Goal: Information Seeking & Learning: Check status

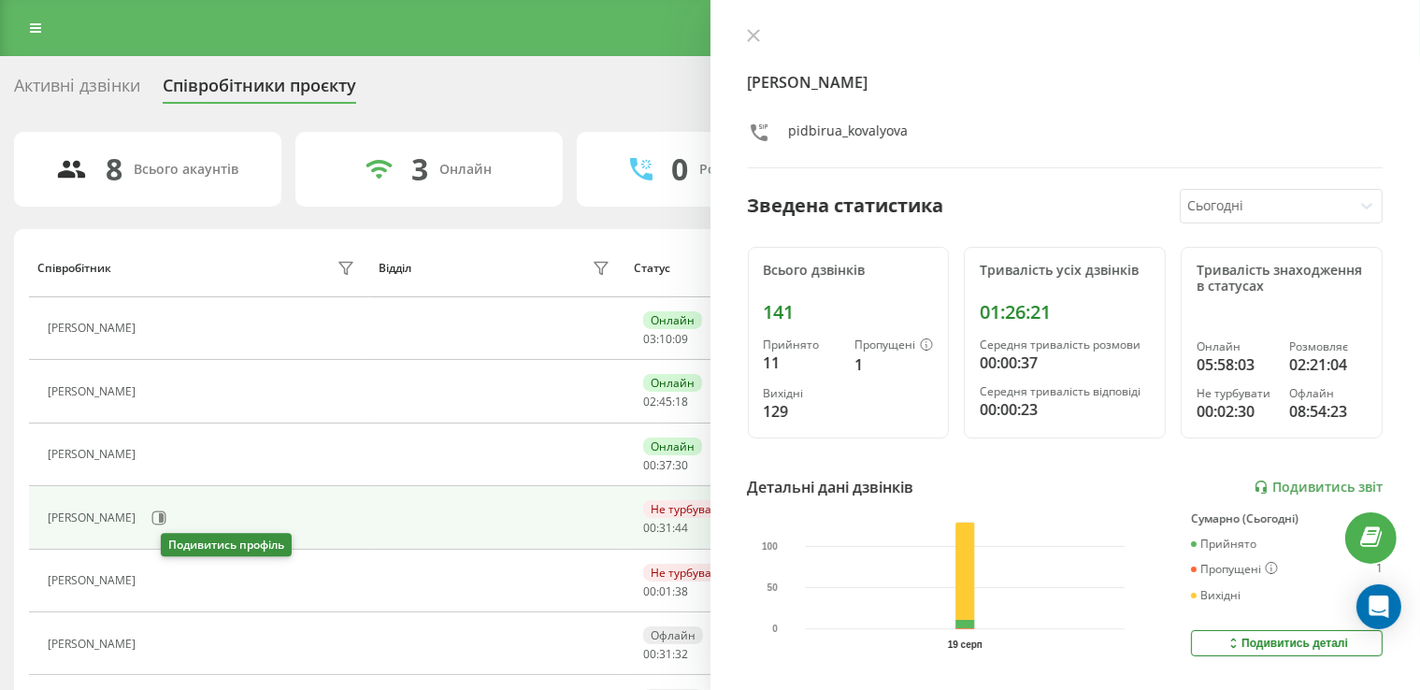
click at [164, 577] on icon at bounding box center [156, 580] width 15 height 15
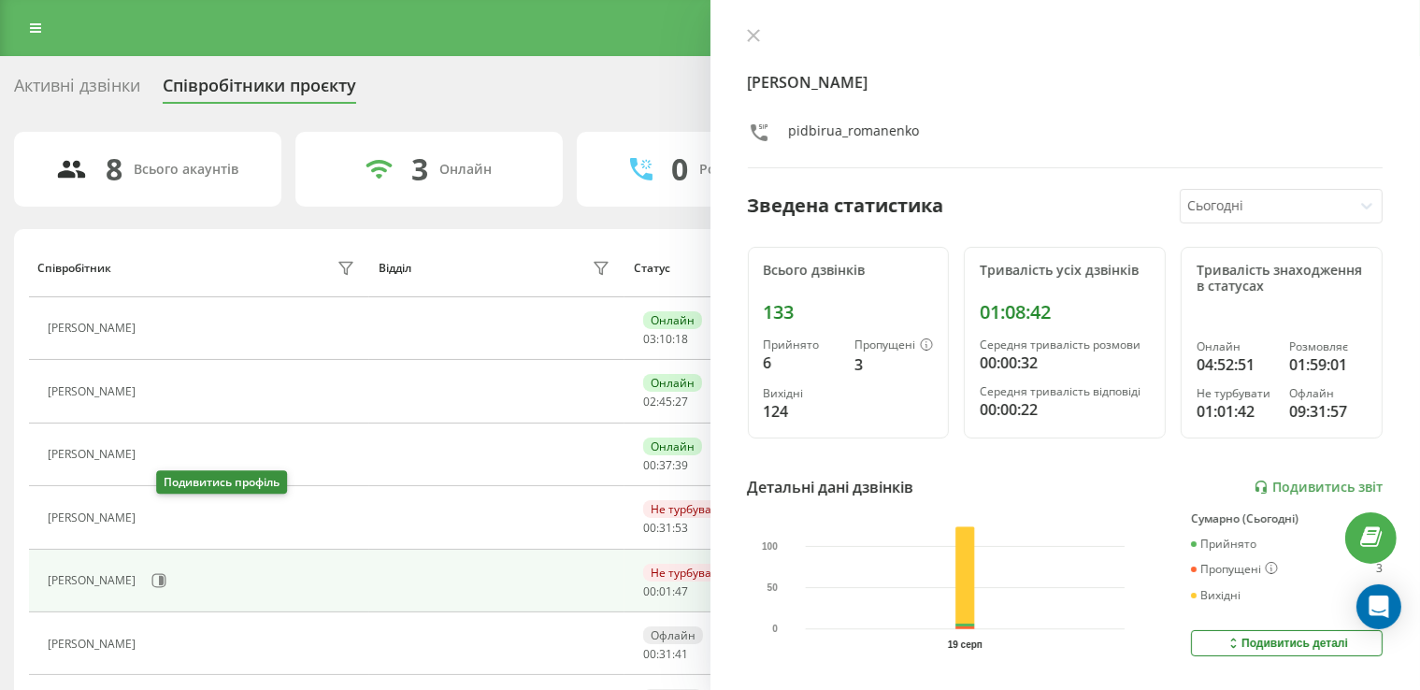
drag, startPoint x: 165, startPoint y: 513, endPoint x: 188, endPoint y: 554, distance: 47.3
click at [164, 513] on icon at bounding box center [156, 517] width 15 height 15
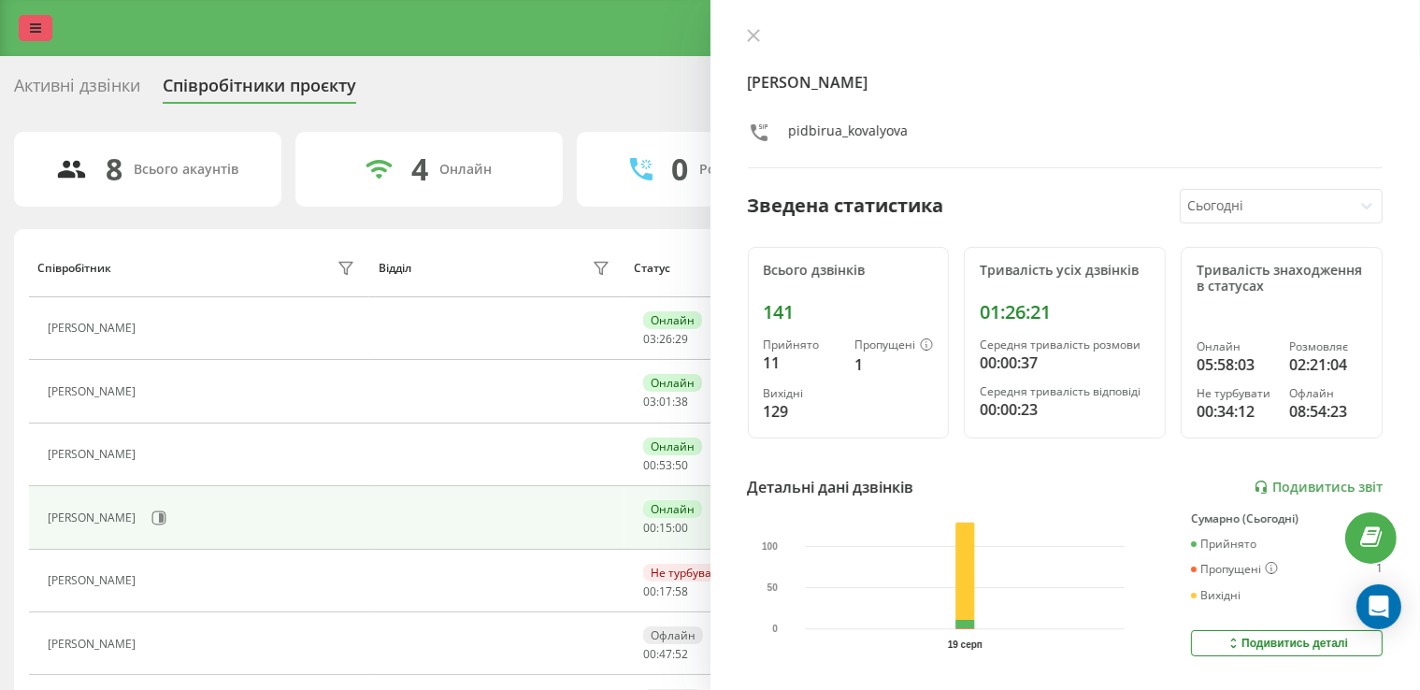
click at [41, 27] on link at bounding box center [36, 28] width 34 height 26
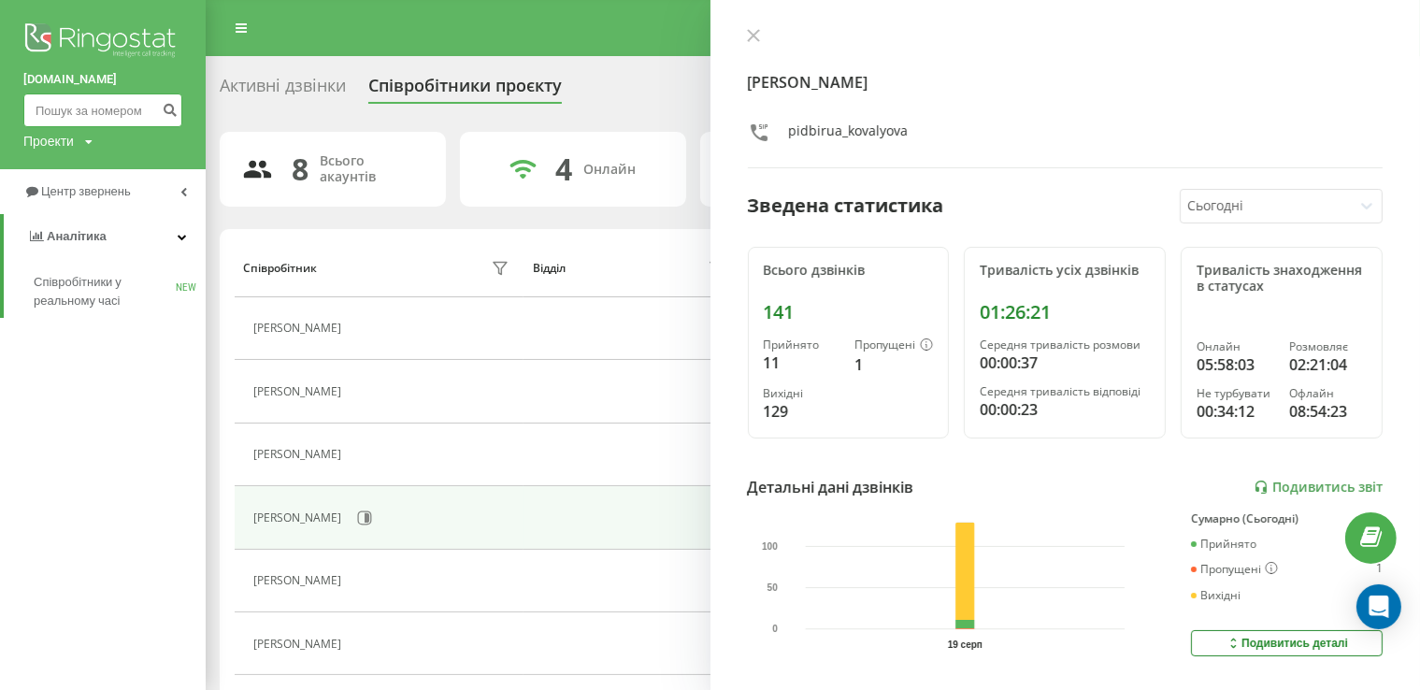
click at [65, 105] on input at bounding box center [102, 110] width 159 height 34
paste input "505610092"
type input "505610092"
click at [168, 109] on icon "submit" at bounding box center [170, 107] width 16 height 11
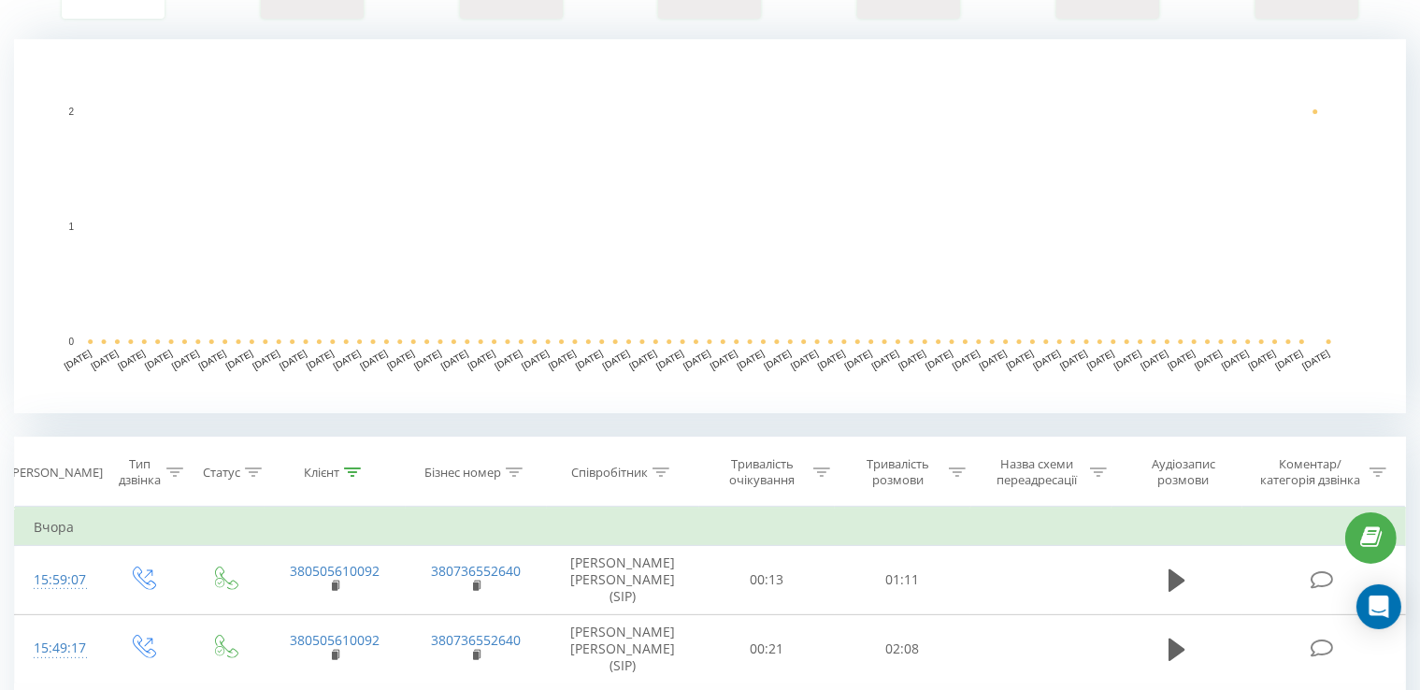
scroll to position [654, 0]
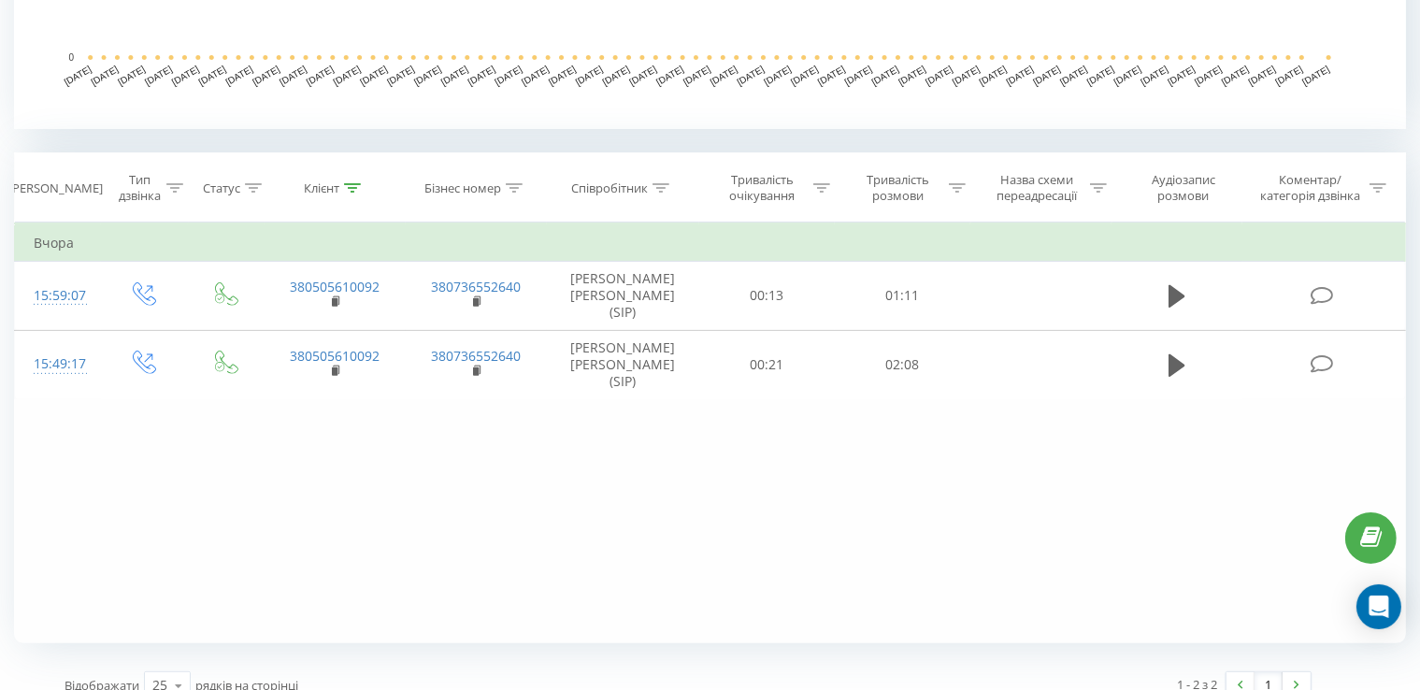
click at [322, 397] on div "Фільтрувати за умовою Дорівнює Введіть значення Скасувати OK Фільтрувати за умо…" at bounding box center [710, 432] width 1392 height 421
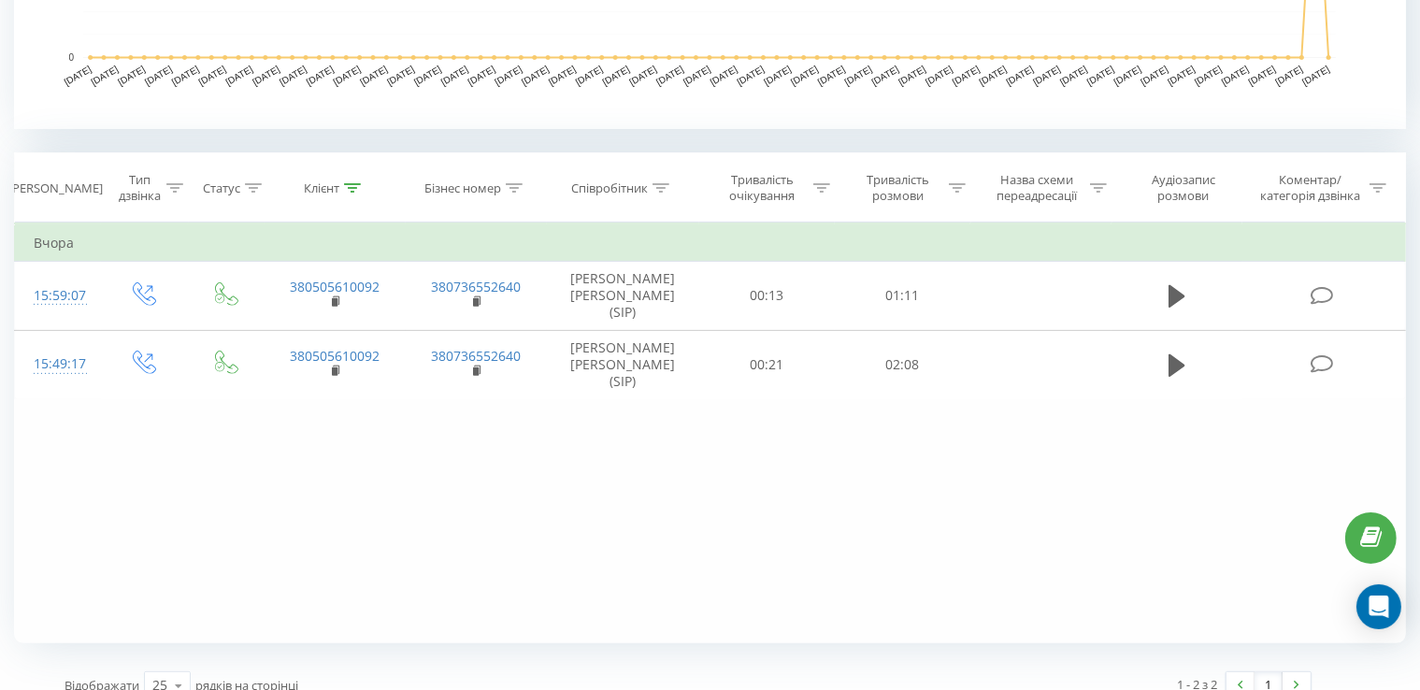
click at [359, 466] on div "Фільтрувати за умовою Дорівнює Введіть значення Скасувати OK Фільтрувати за умо…" at bounding box center [710, 432] width 1392 height 421
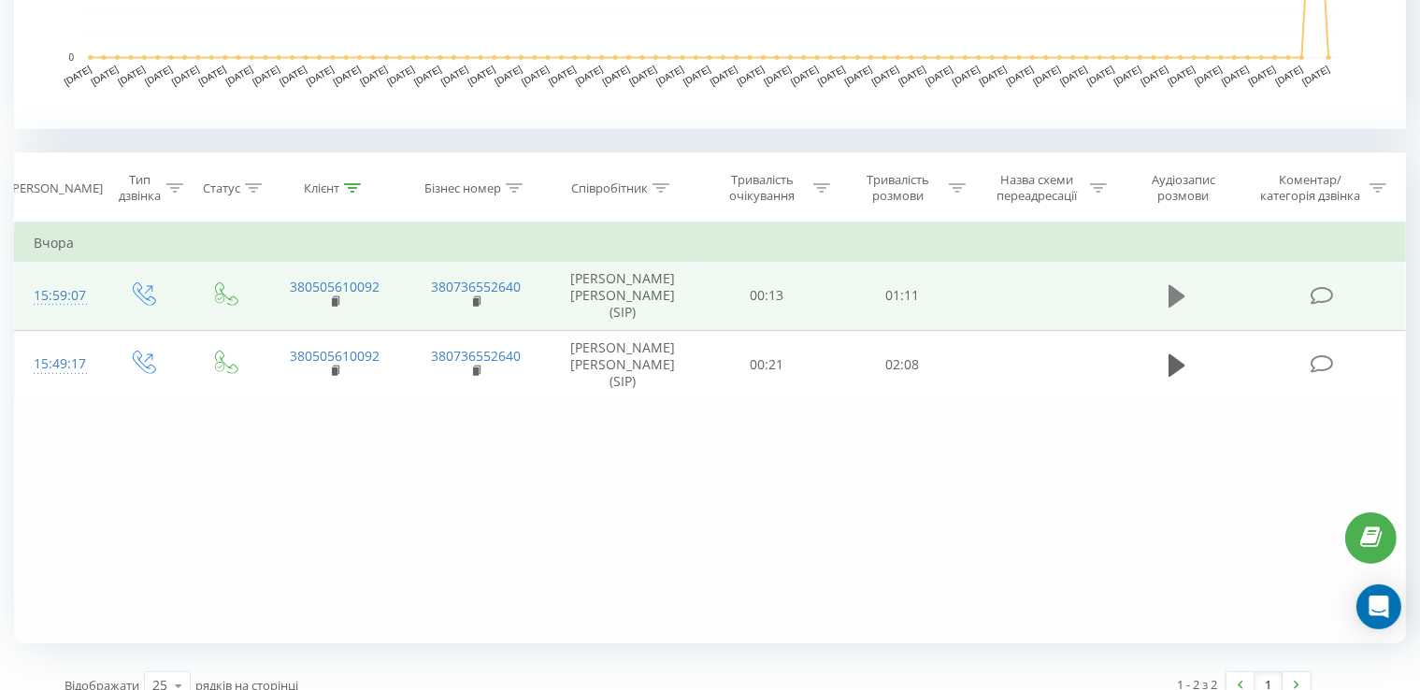
click at [1172, 285] on icon at bounding box center [1177, 296] width 17 height 22
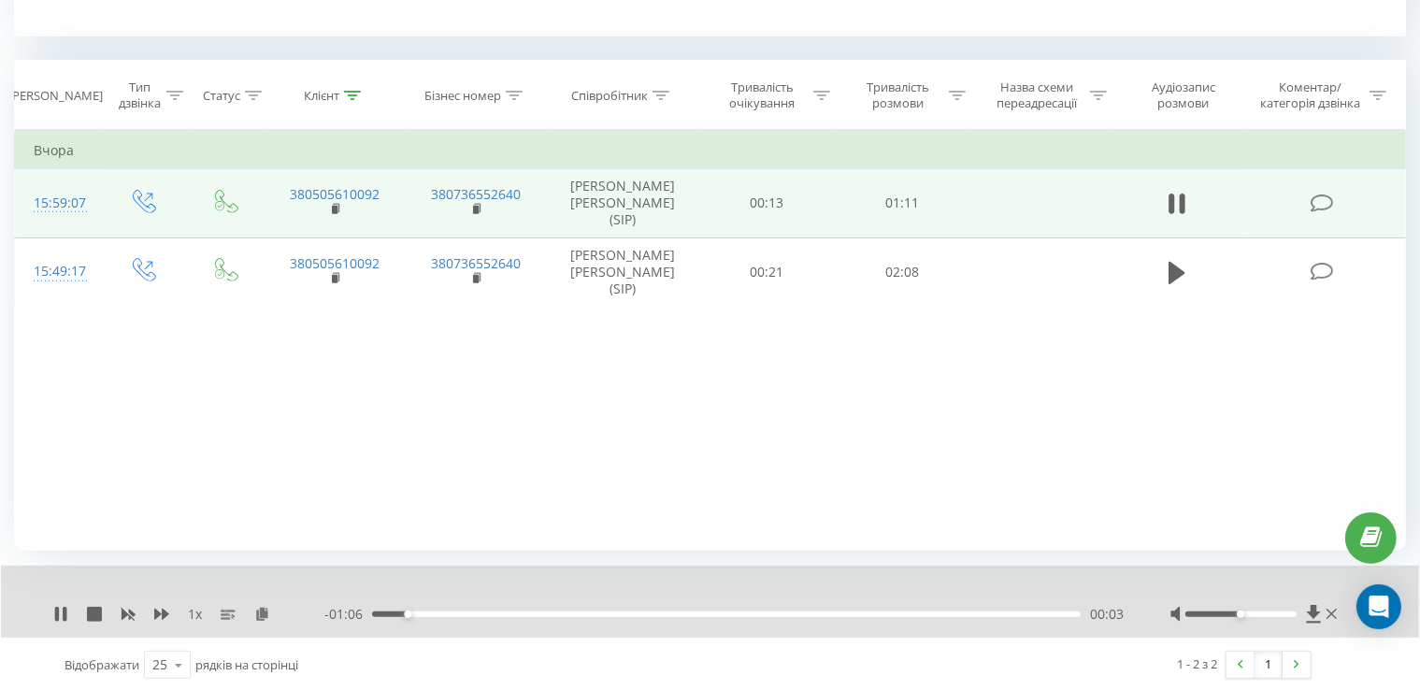
scroll to position [749, 0]
click at [1174, 189] on icon at bounding box center [1177, 202] width 17 height 26
click at [951, 382] on div "Фільтрувати за умовою Дорівнює Введіть значення Скасувати OK Фільтрувати за умо…" at bounding box center [710, 338] width 1392 height 421
click at [434, 375] on div "Фільтрувати за умовою Дорівнює Введіть значення Скасувати OK Фільтрувати за умо…" at bounding box center [710, 338] width 1392 height 421
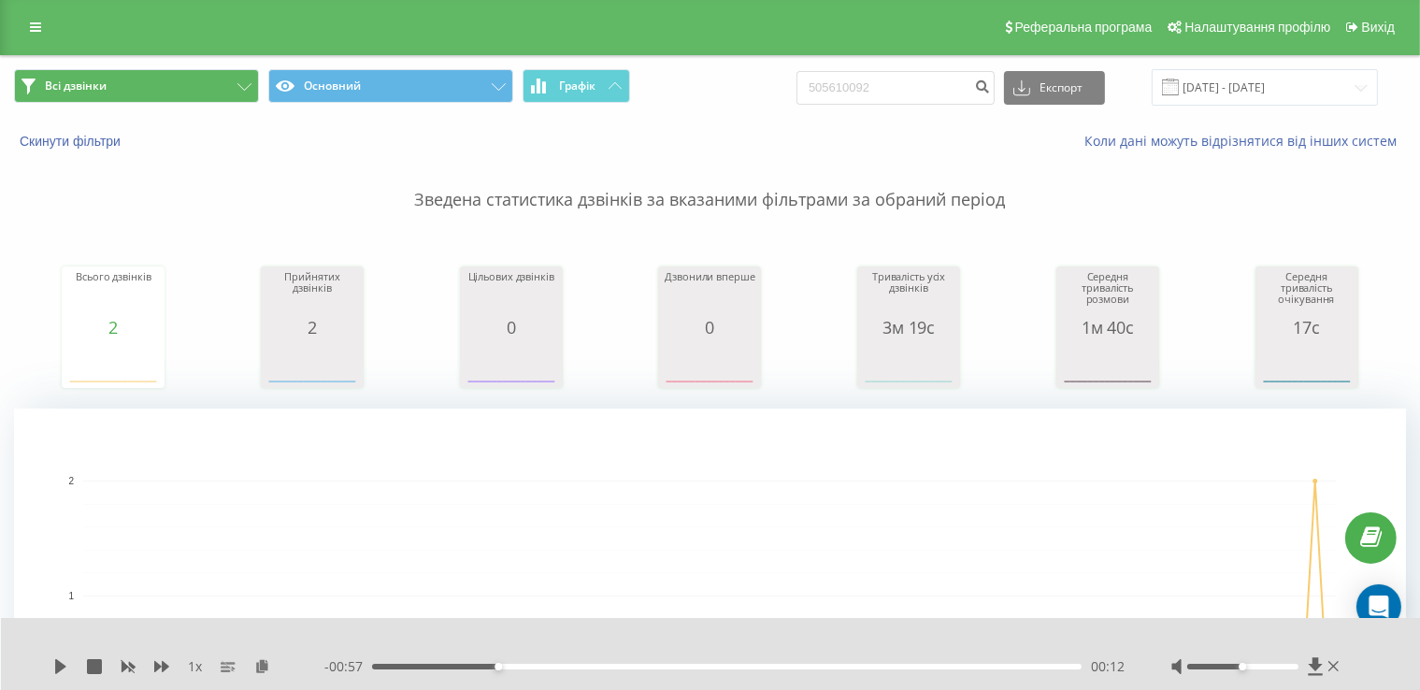
scroll to position [0, 0]
click at [31, 24] on icon at bounding box center [35, 28] width 11 height 13
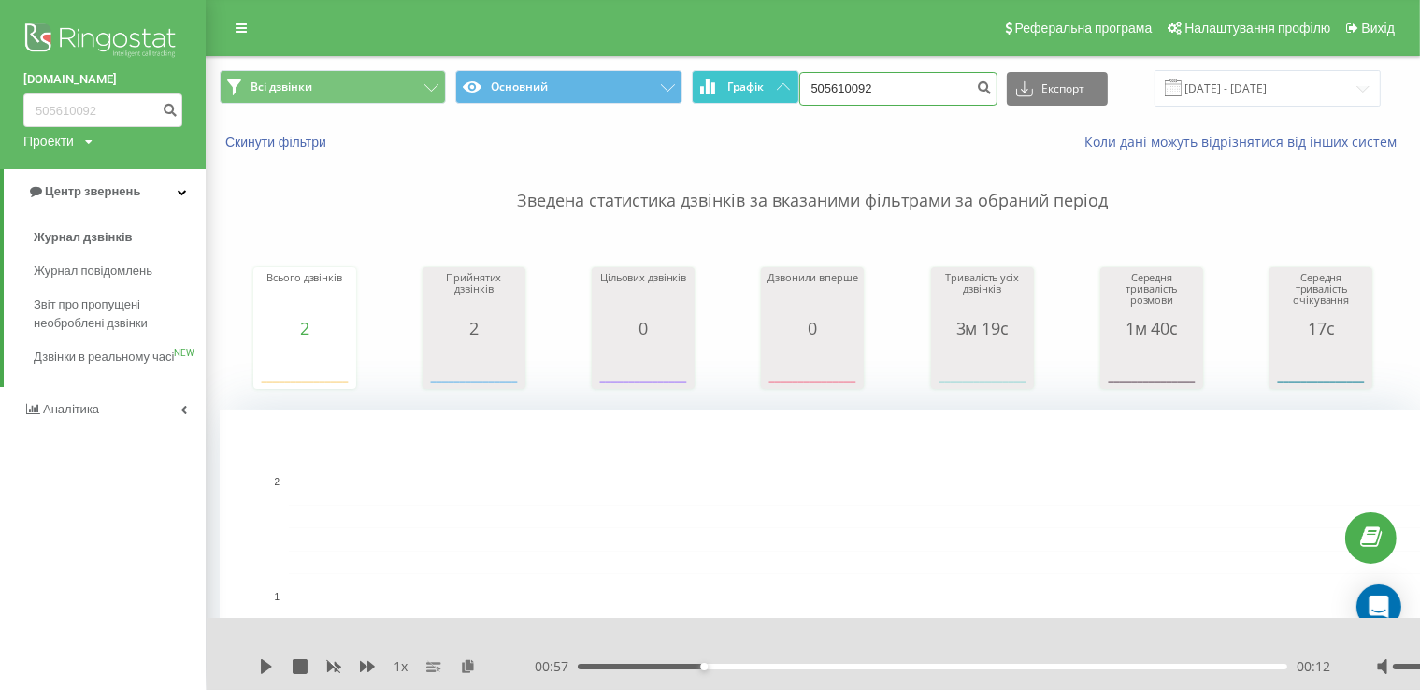
drag, startPoint x: 905, startPoint y: 91, endPoint x: 739, endPoint y: 99, distance: 165.7
click at [739, 99] on div "Всі дзвінки Основний Графік 505610092 Експорт .csv .xls .xlsx 19.05.2025 - 19.0…" at bounding box center [813, 88] width 1186 height 36
paste input "666199680"
type input "666199680"
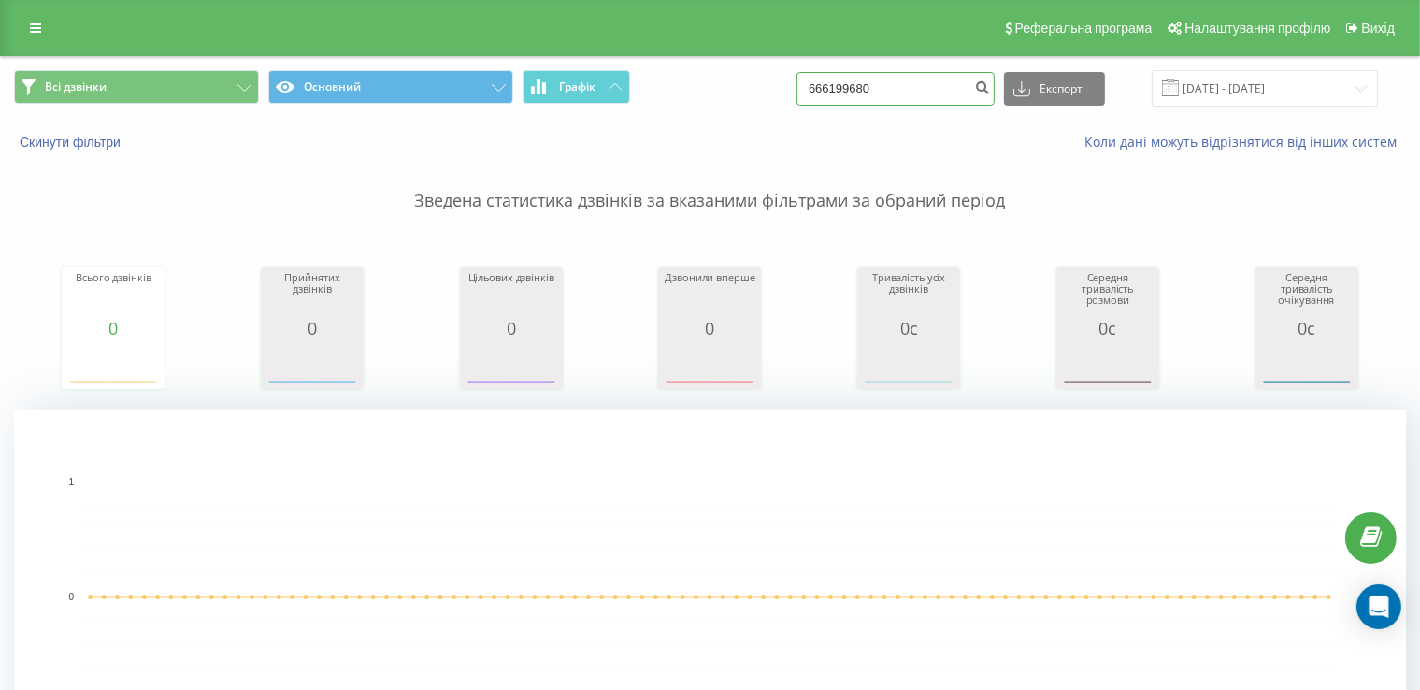
click at [905, 91] on input "666199680" at bounding box center [895, 89] width 198 height 34
drag, startPoint x: 905, startPoint y: 91, endPoint x: 752, endPoint y: 103, distance: 153.8
click at [752, 103] on div "Всі дзвінки Основний Графік 666199680 Експорт .csv .xls .xlsx 19.05.2025 - 19.0…" at bounding box center [710, 88] width 1392 height 36
type input "734231211"
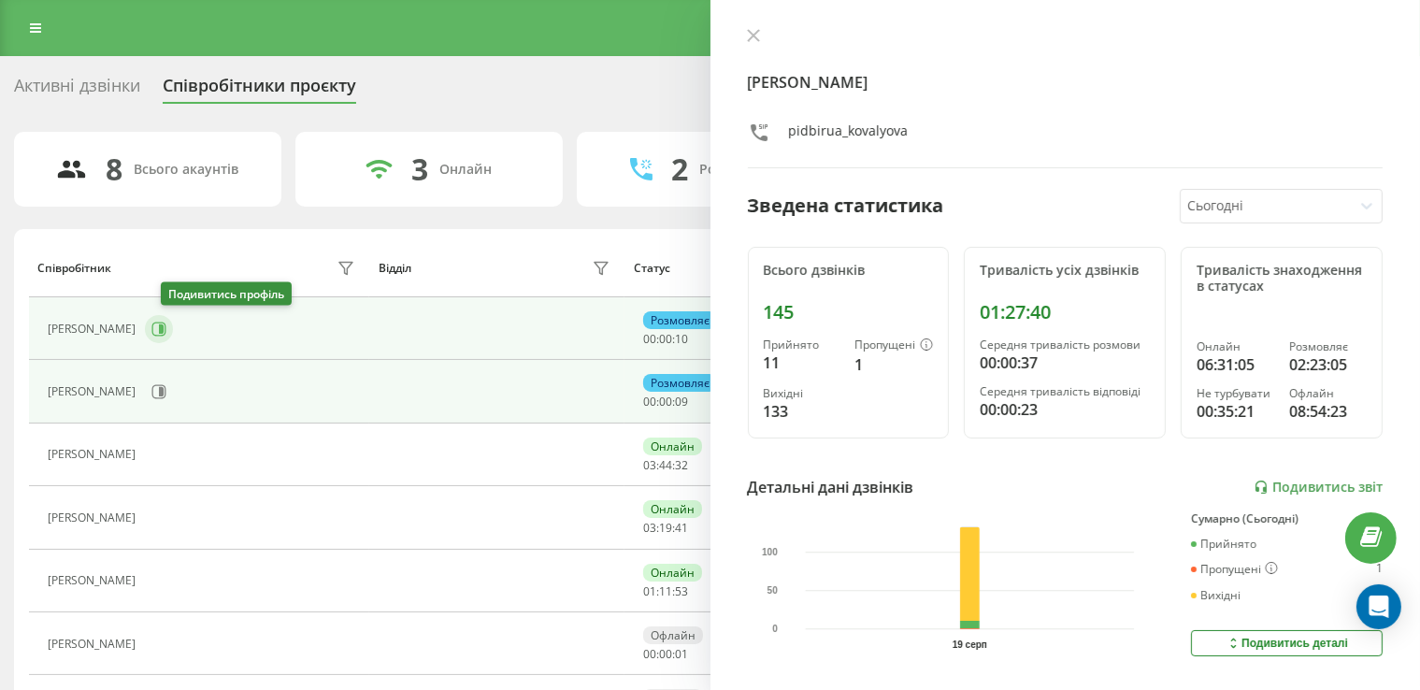
click at [165, 332] on button at bounding box center [159, 329] width 28 height 28
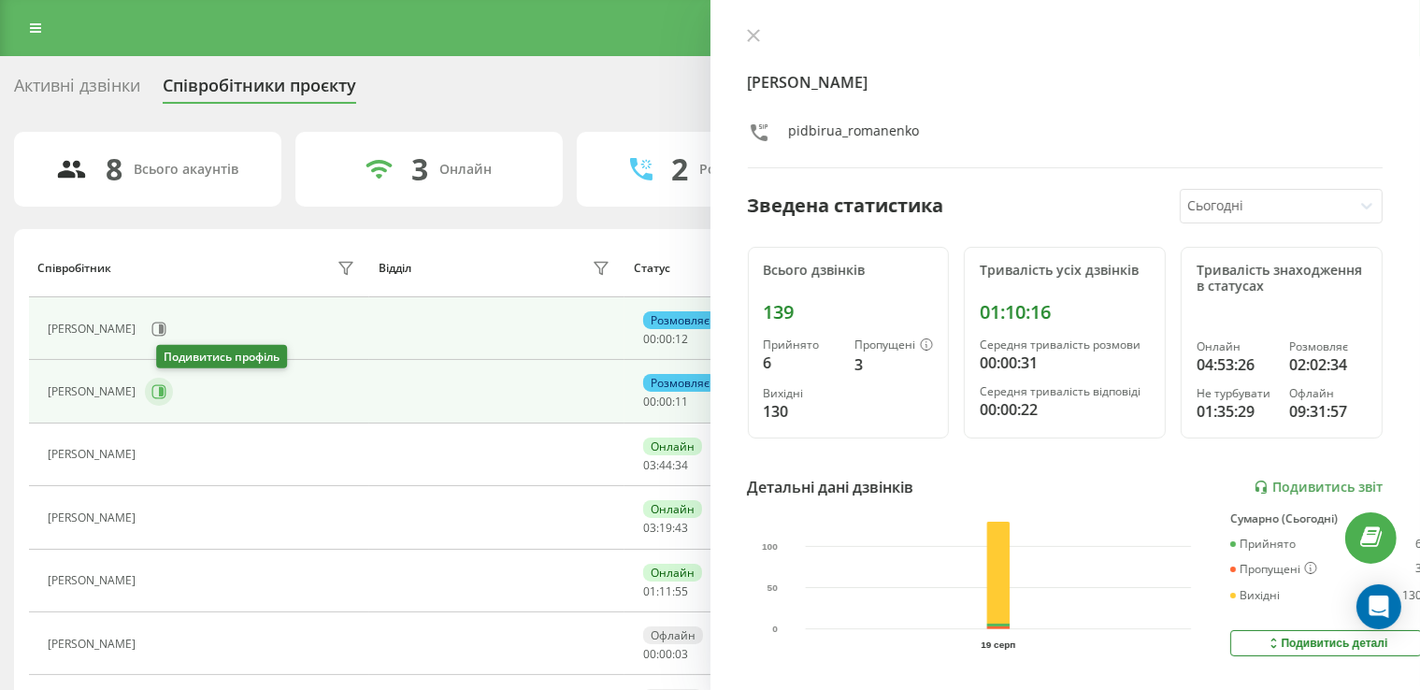
click at [164, 394] on icon at bounding box center [161, 391] width 5 height 9
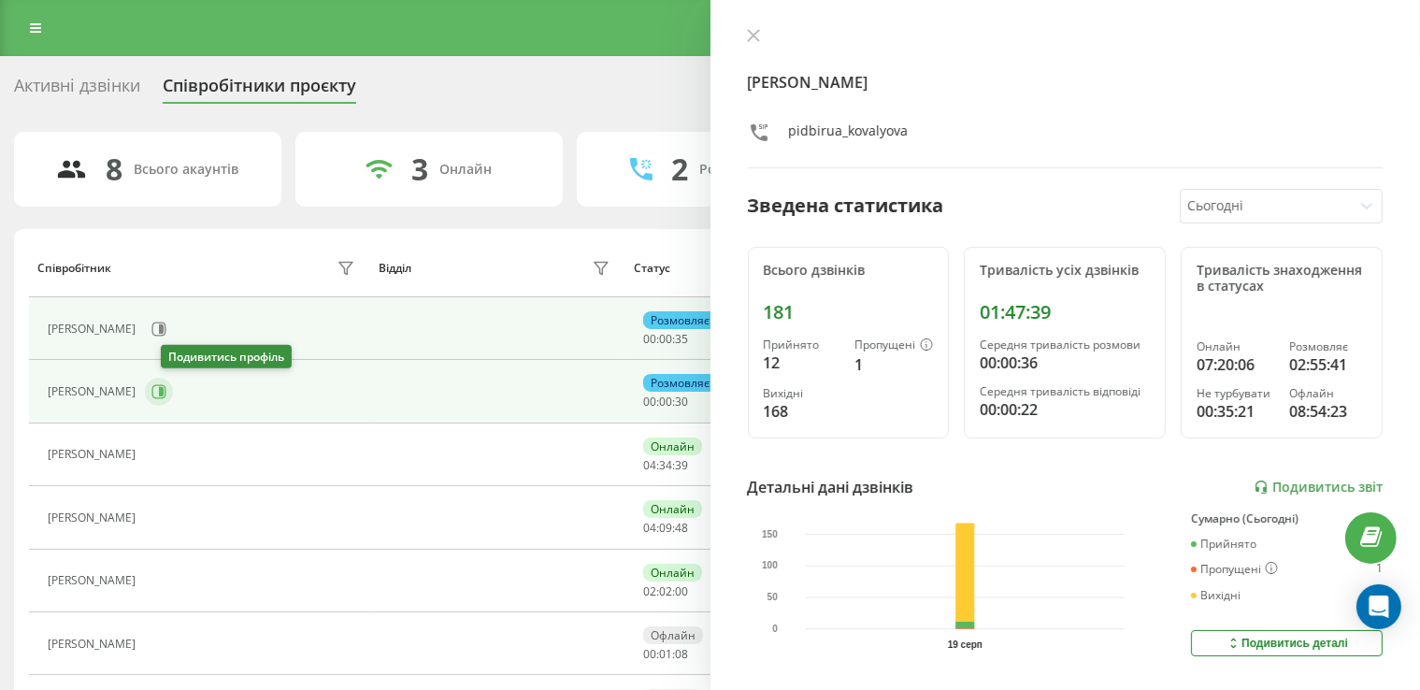
click at [166, 391] on icon at bounding box center [158, 391] width 15 height 15
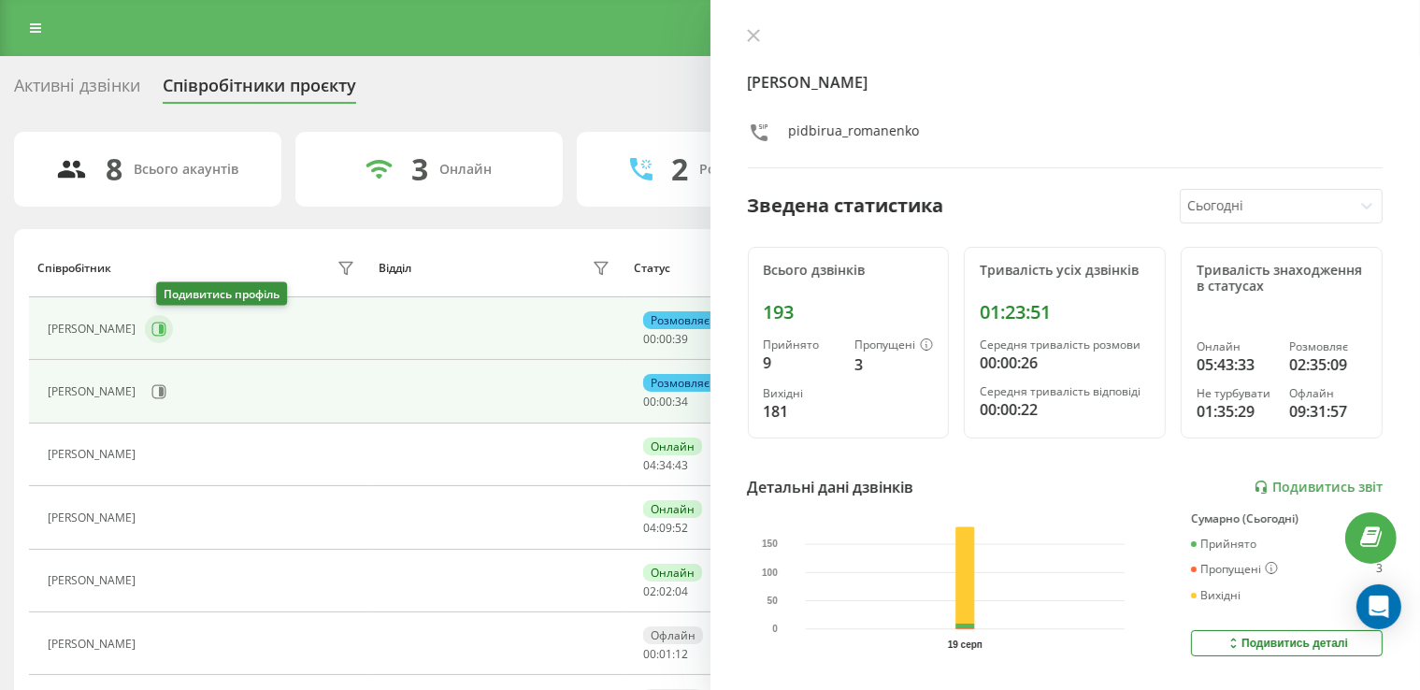
click at [166, 324] on icon at bounding box center [158, 329] width 15 height 15
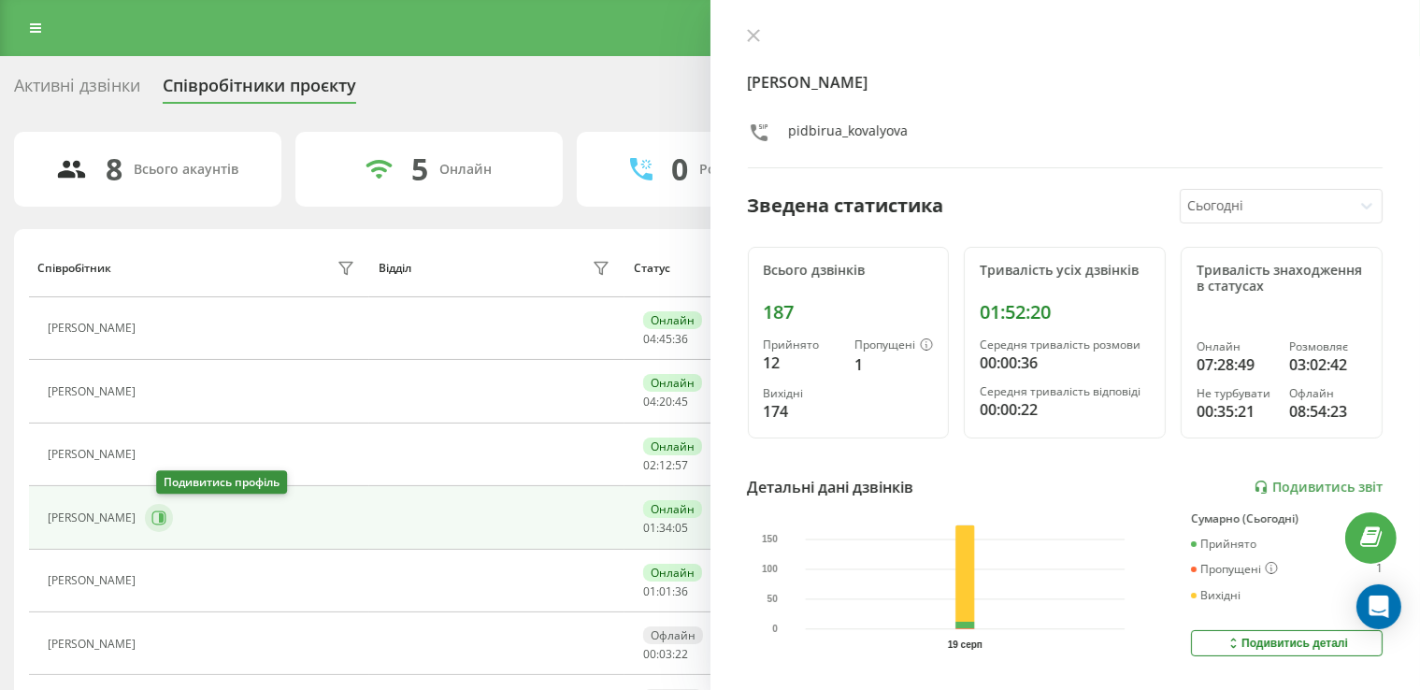
click at [165, 516] on icon at bounding box center [158, 517] width 15 height 15
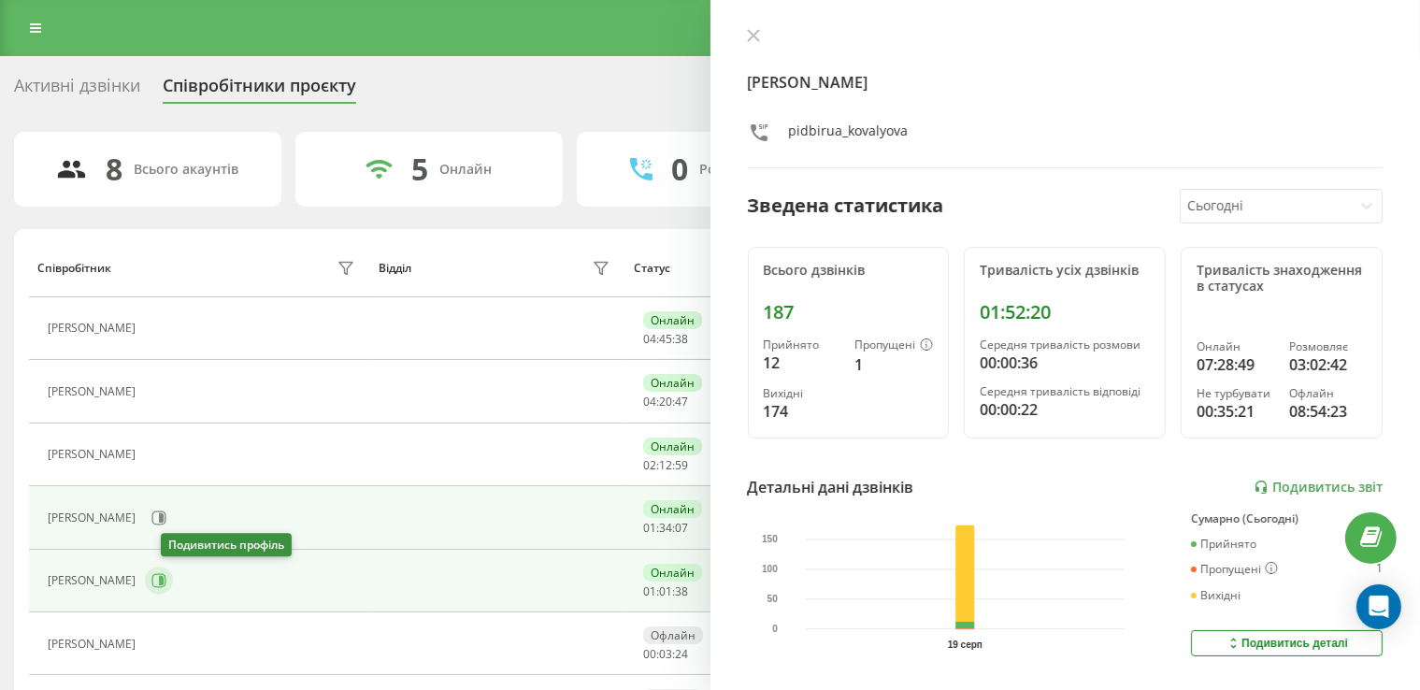
click at [166, 577] on icon at bounding box center [158, 580] width 15 height 15
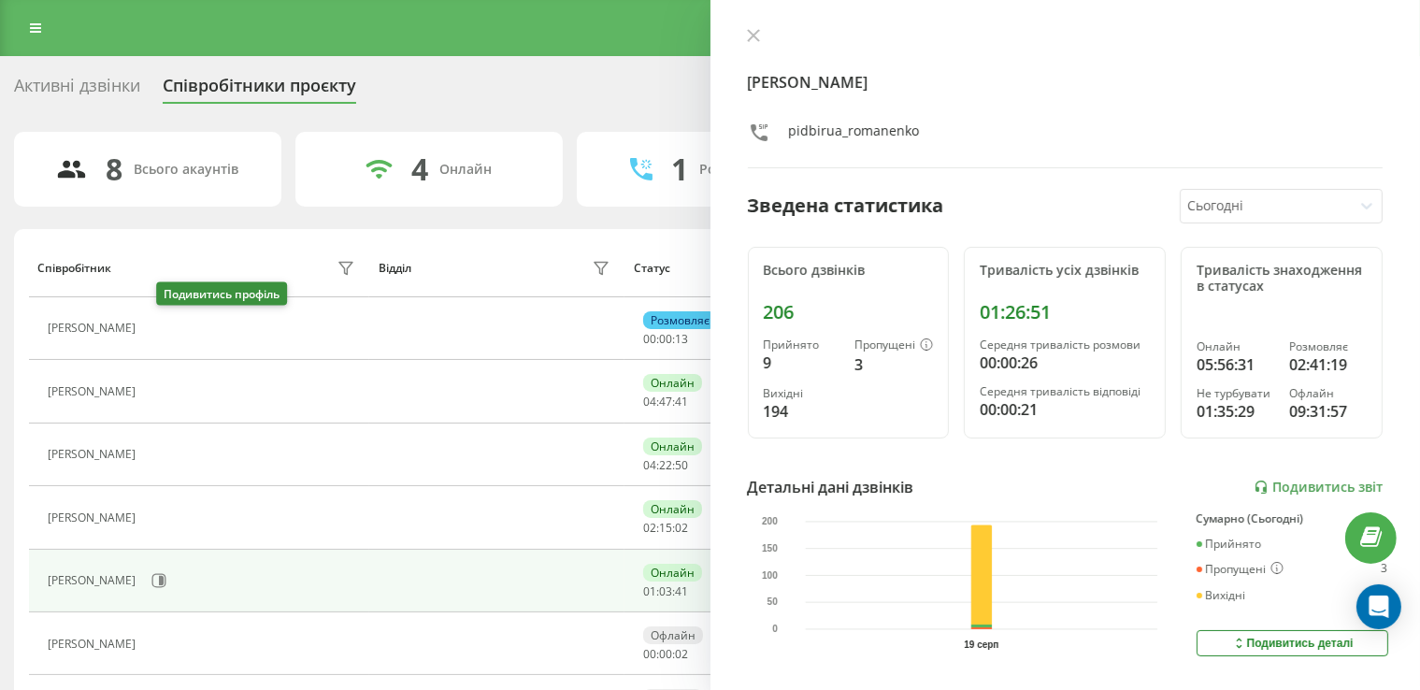
click at [164, 325] on icon at bounding box center [156, 329] width 15 height 15
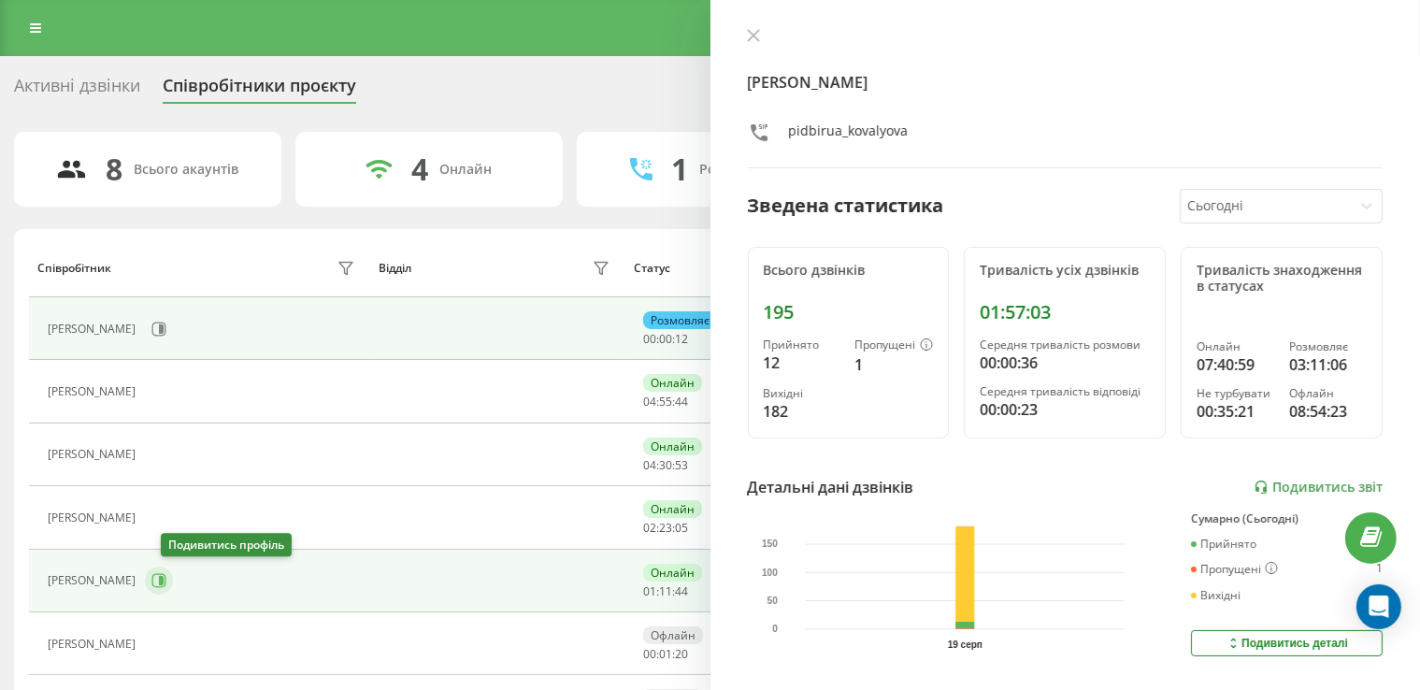
click at [164, 576] on icon at bounding box center [161, 580] width 5 height 9
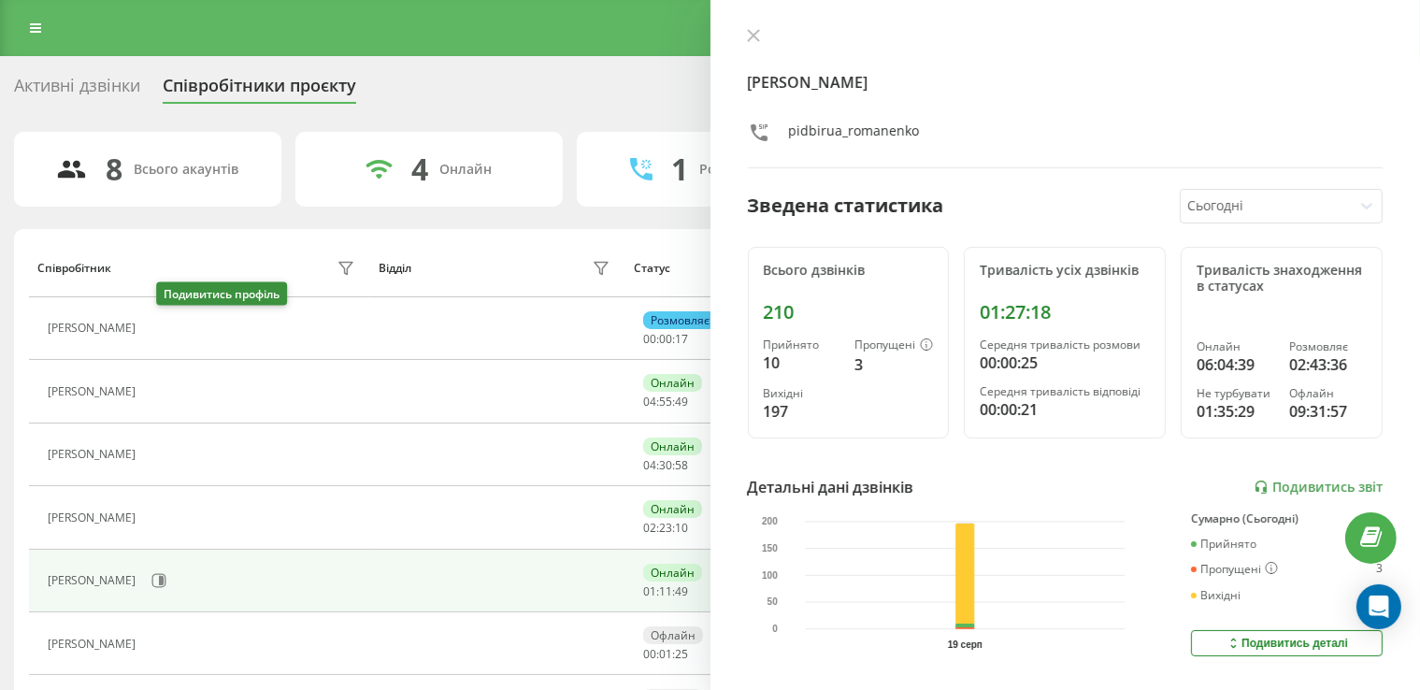
click at [164, 328] on icon at bounding box center [156, 329] width 15 height 15
click at [1332, 486] on link "Подивитись звіт" at bounding box center [1318, 488] width 129 height 16
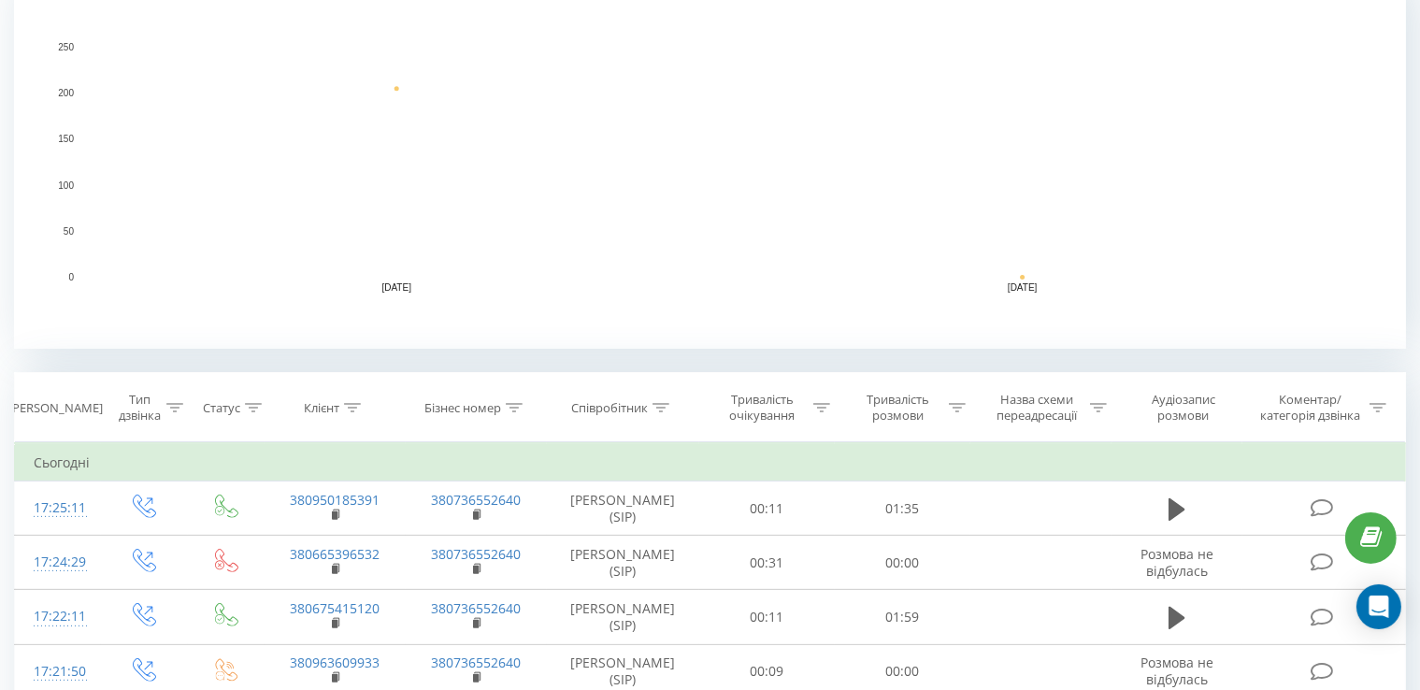
scroll to position [561, 0]
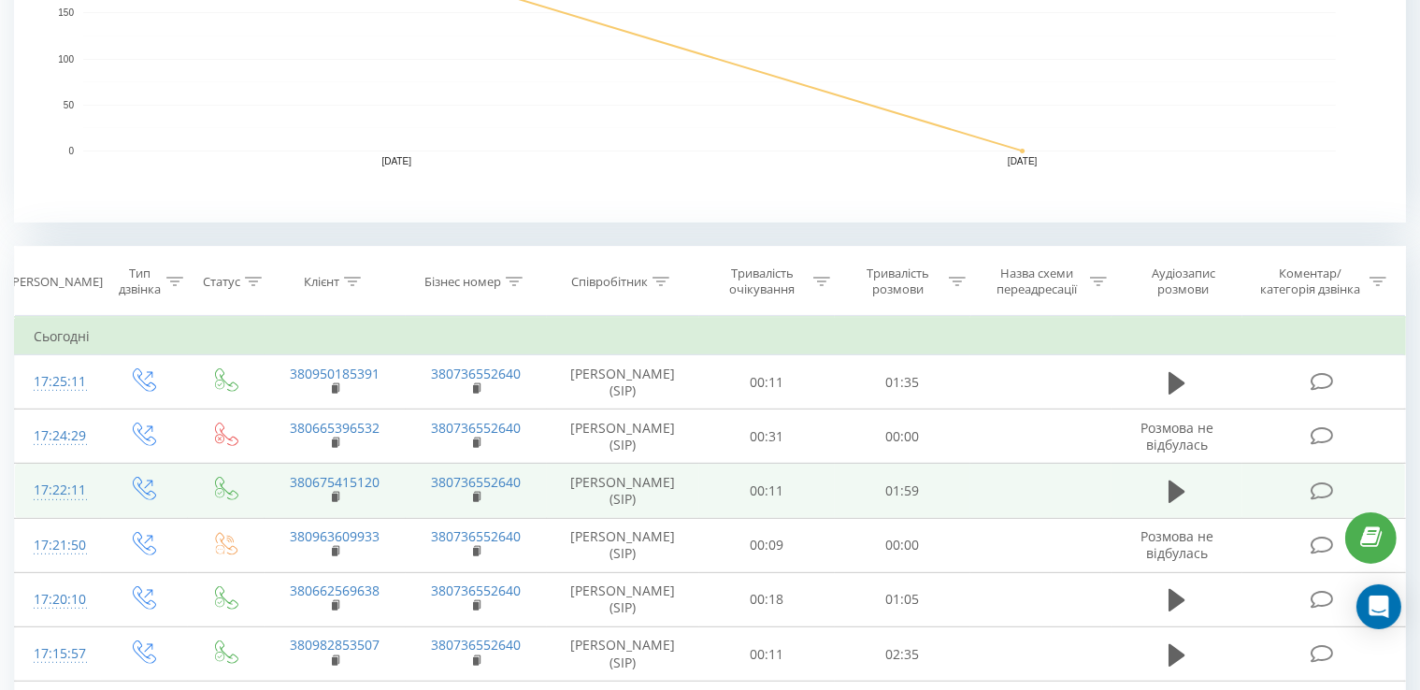
click at [1161, 483] on td at bounding box center [1177, 491] width 130 height 54
click at [1169, 487] on icon at bounding box center [1177, 492] width 17 height 22
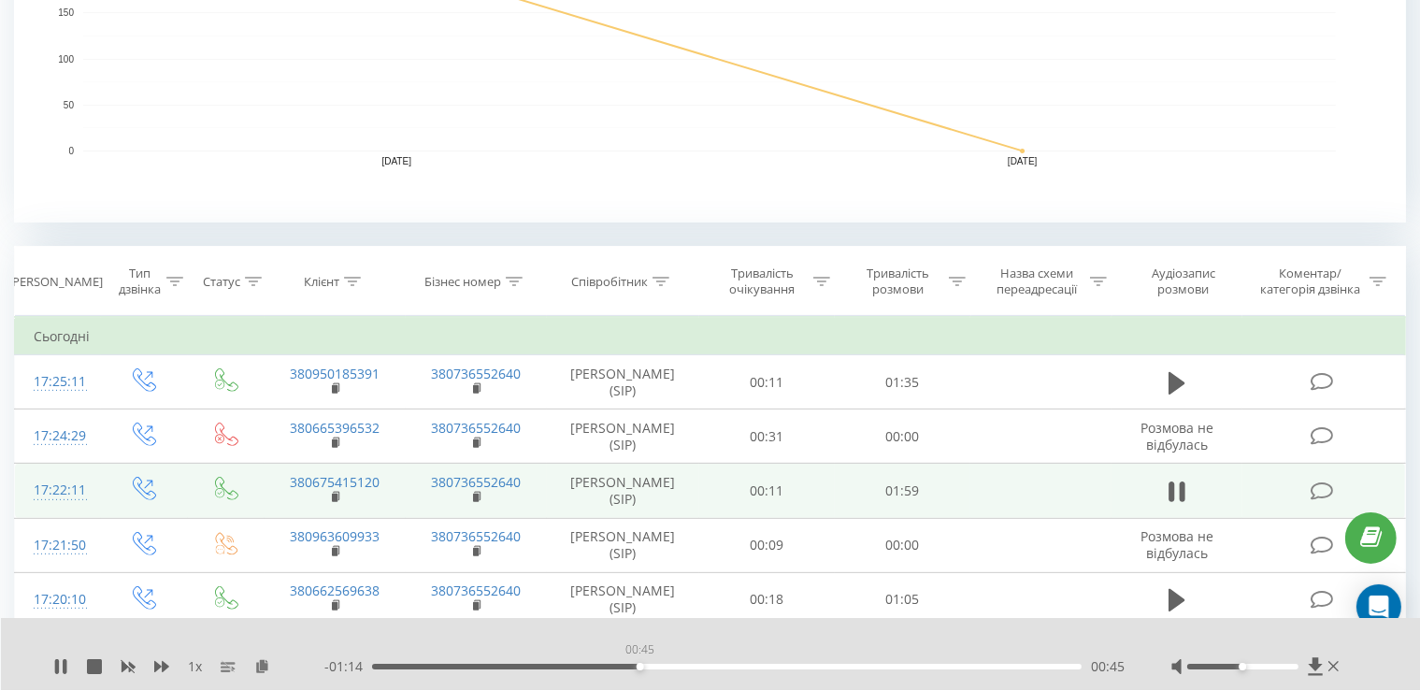
drag, startPoint x: 438, startPoint y: 663, endPoint x: 641, endPoint y: 663, distance: 203.8
click at [641, 663] on div "00:45" at bounding box center [640, 666] width 7 height 7
click at [60, 659] on icon at bounding box center [60, 666] width 15 height 15
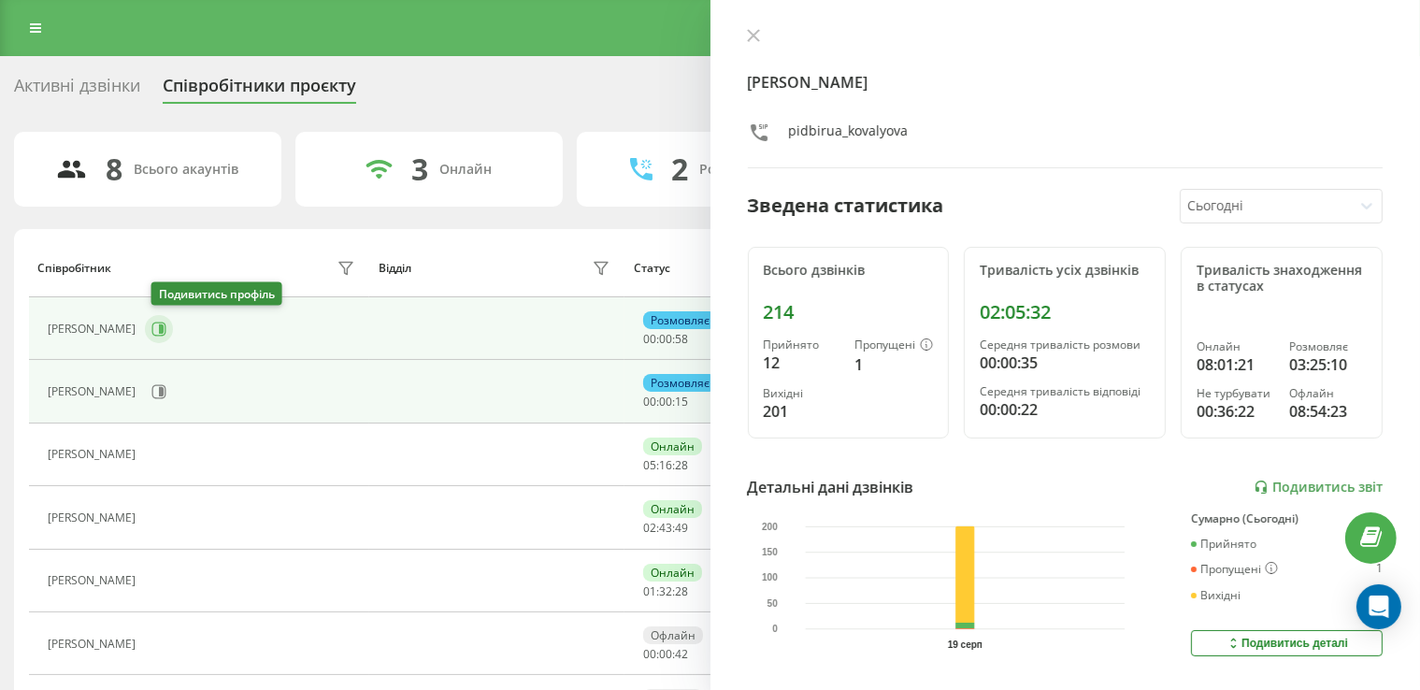
click at [164, 332] on icon at bounding box center [161, 328] width 5 height 9
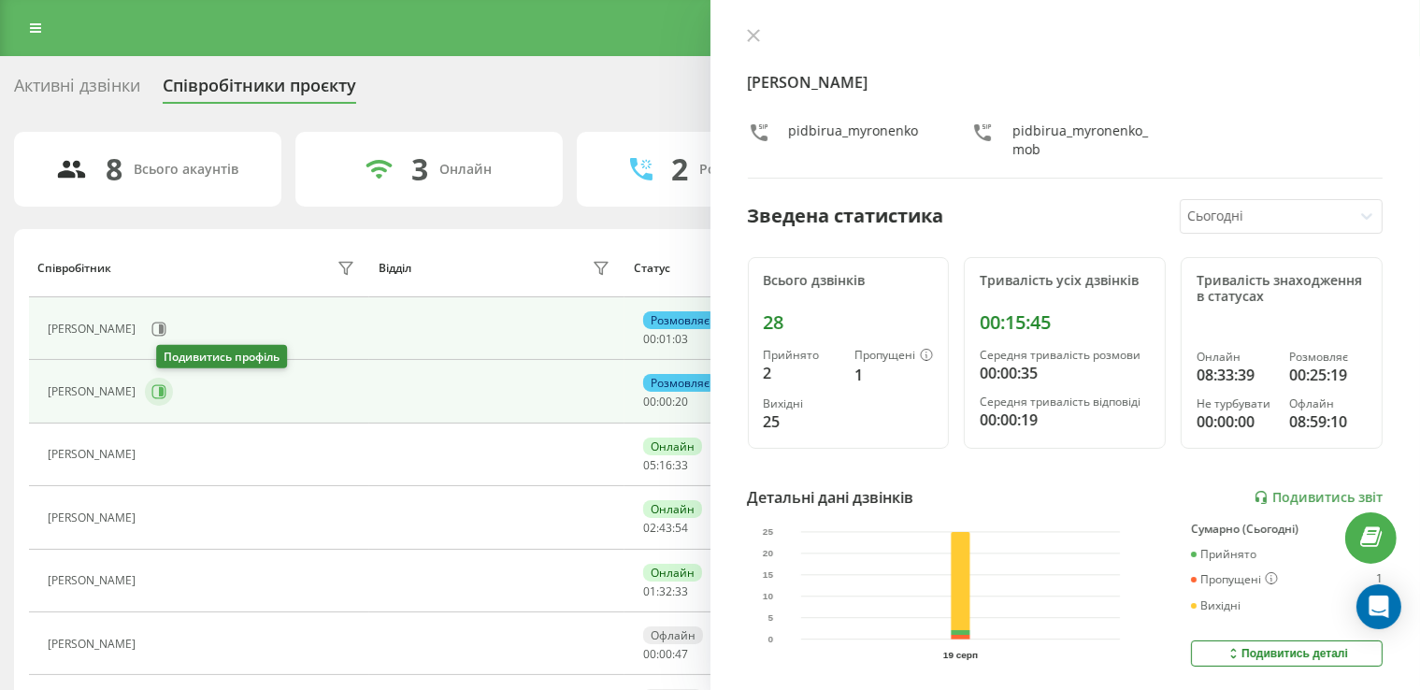
drag, startPoint x: 172, startPoint y: 387, endPoint x: 183, endPoint y: 308, distance: 80.2
click at [172, 380] on button at bounding box center [159, 392] width 28 height 28
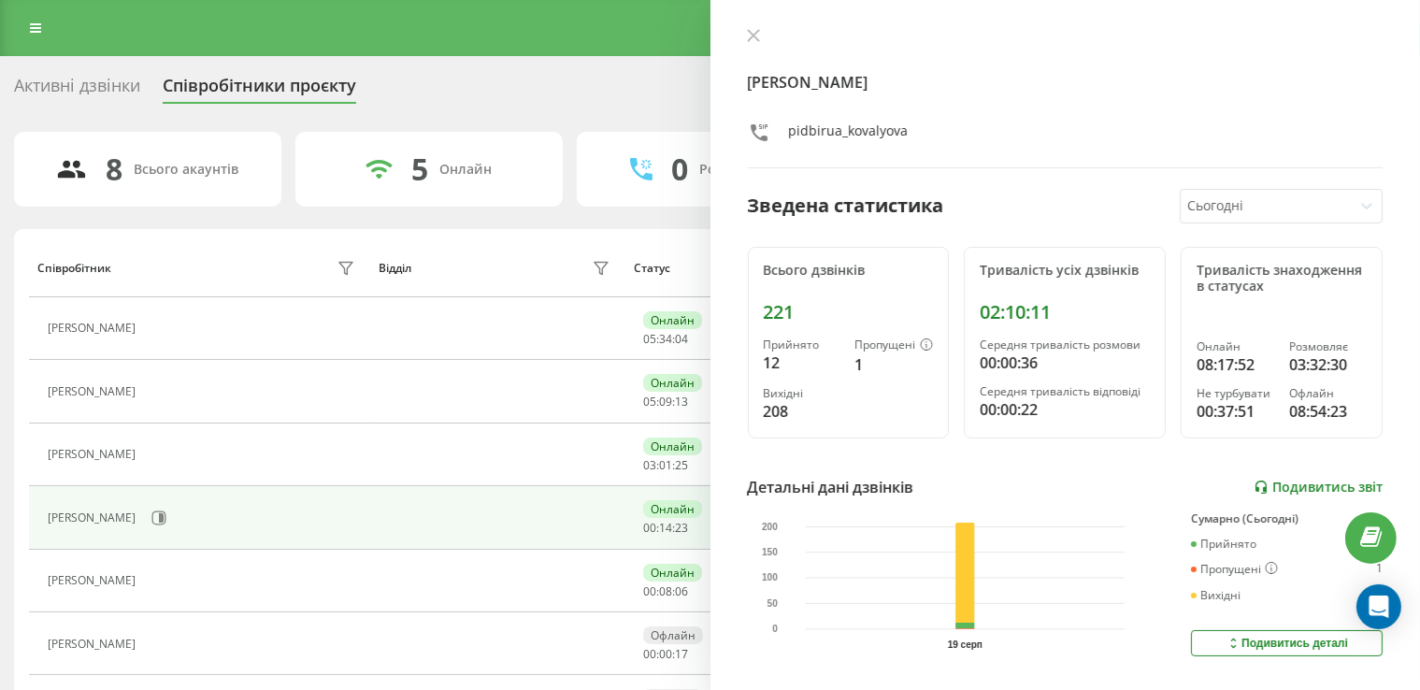
click at [1271, 489] on link "Подивитись звіт" at bounding box center [1318, 488] width 129 height 16
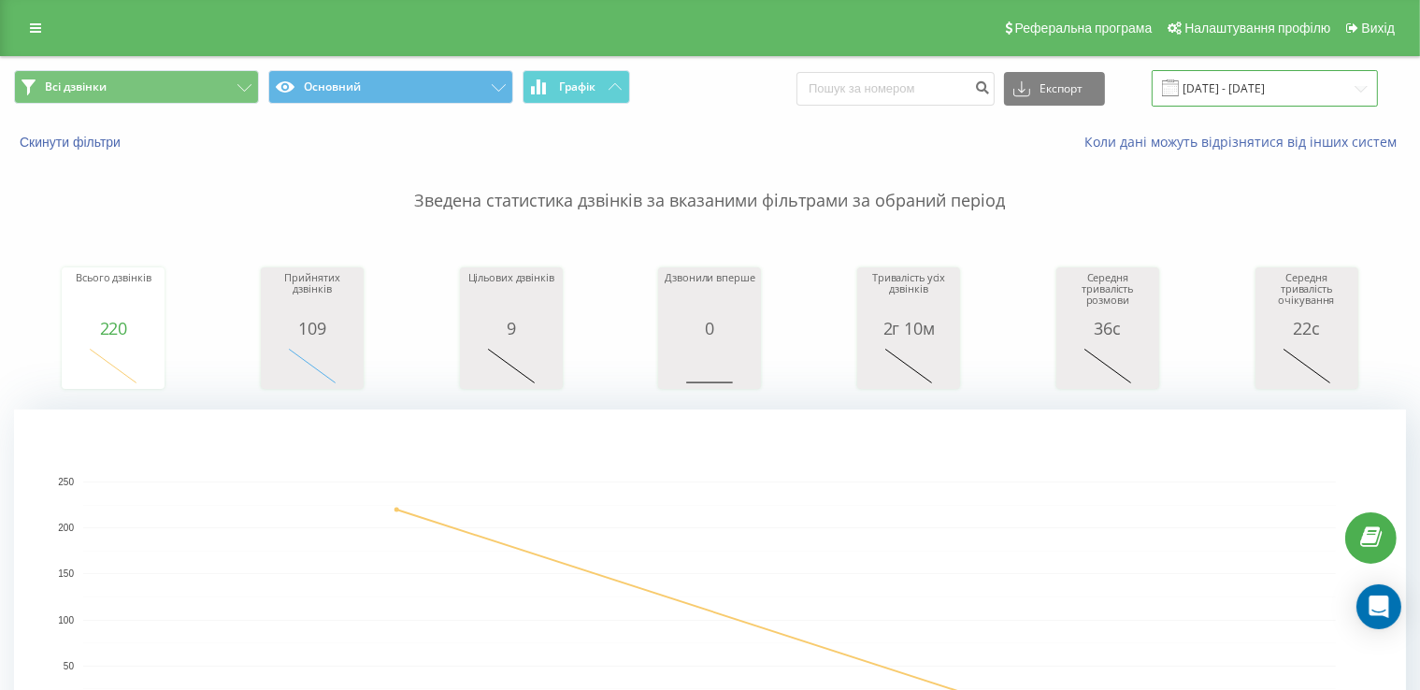
click at [1279, 85] on input "[DATE] - [DATE]" at bounding box center [1265, 88] width 226 height 36
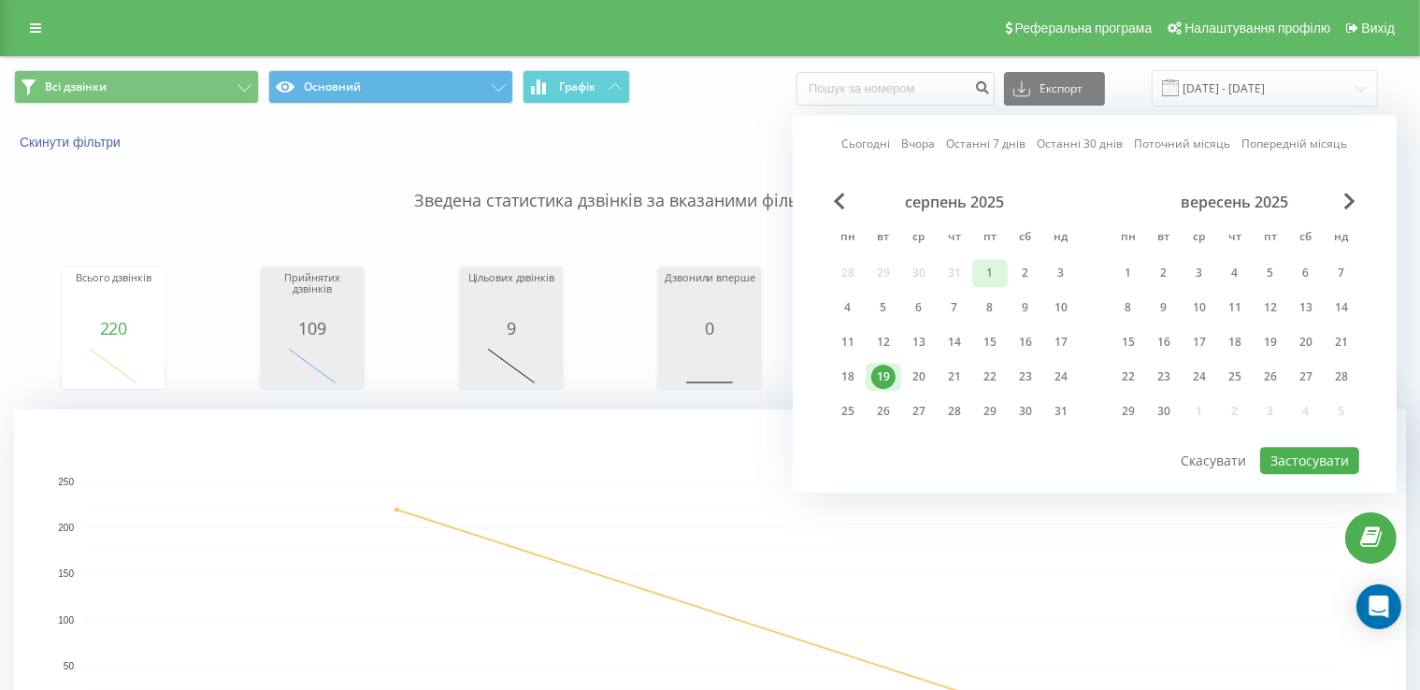
click at [998, 268] on div "1" at bounding box center [990, 273] width 24 height 24
click at [888, 371] on div "19" at bounding box center [883, 377] width 24 height 24
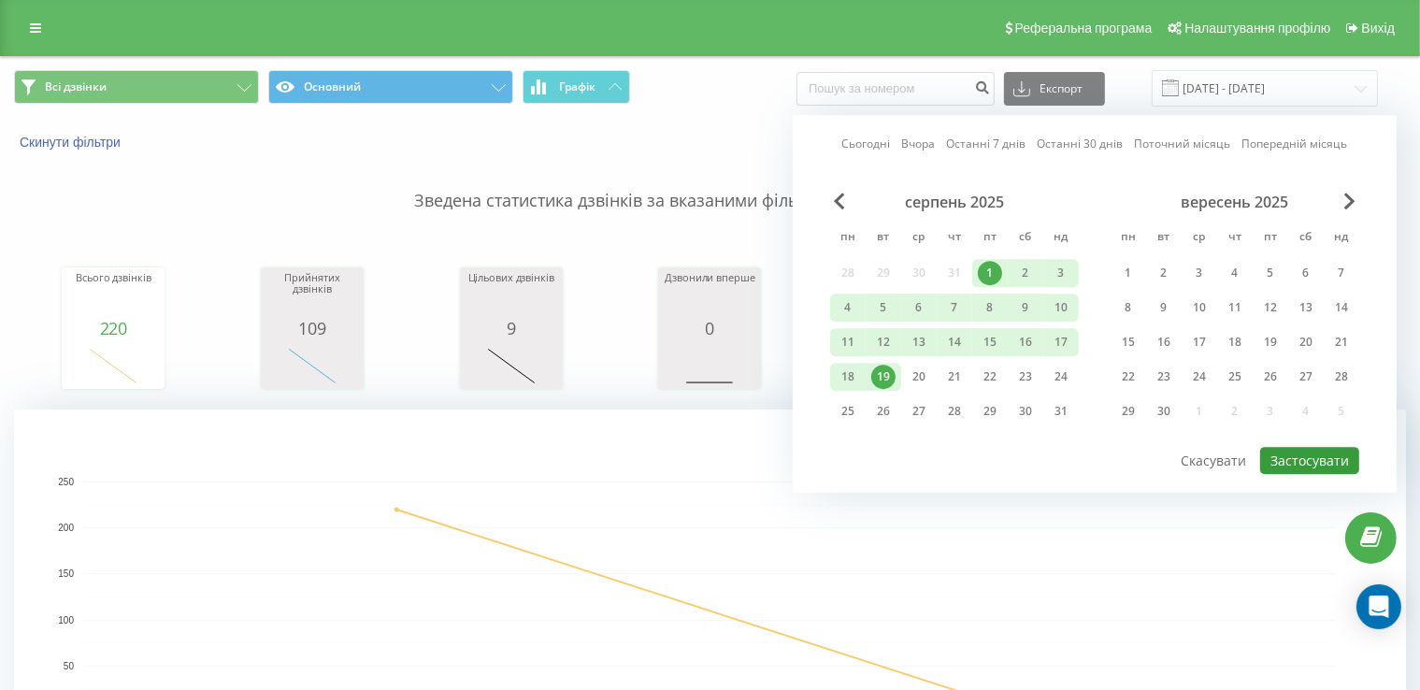
click at [1309, 453] on button "Застосувати" at bounding box center [1309, 460] width 99 height 27
type input "[DATE] - [DATE]"
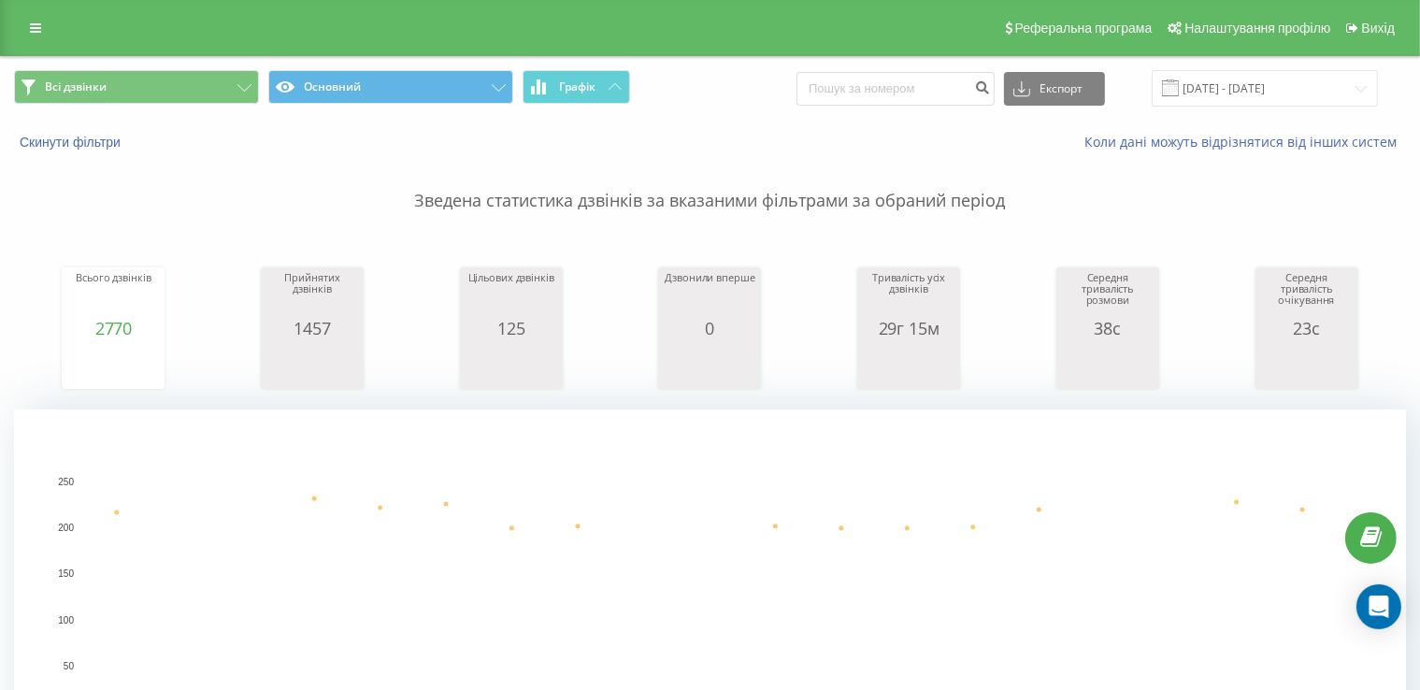
click at [708, 138] on div "Коли дані можуть відрізнятися вiд інших систем" at bounding box center [976, 142] width 886 height 19
